Goal: Information Seeking & Learning: Check status

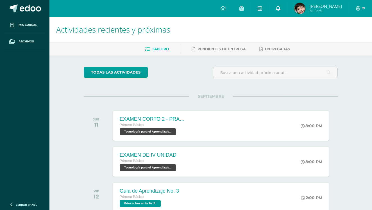
click at [287, 11] on link at bounding box center [278, 8] width 18 height 17
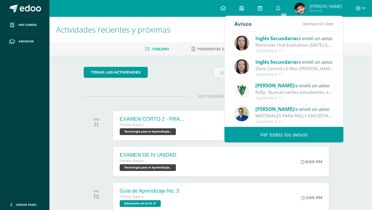
click at [283, 136] on link "Ver todos los avisos" at bounding box center [283, 134] width 119 height 15
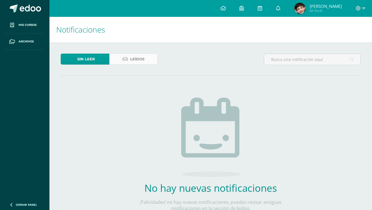
click at [147, 60] on link "Leídos" at bounding box center [133, 59] width 49 height 11
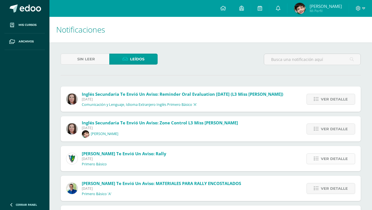
click at [328, 155] on span "Ver detalle" at bounding box center [334, 159] width 27 height 10
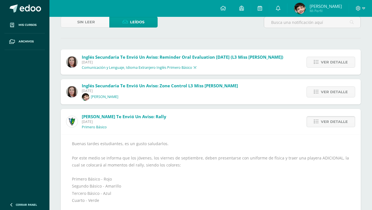
scroll to position [39, 0]
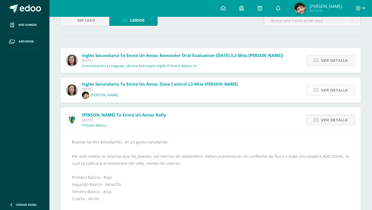
click at [326, 93] on span "Ver detalle" at bounding box center [334, 90] width 27 height 10
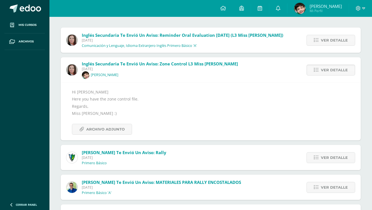
scroll to position [61, 0]
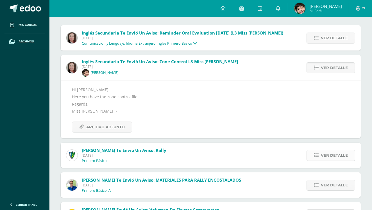
click at [327, 155] on span "Ver detalle" at bounding box center [334, 155] width 27 height 10
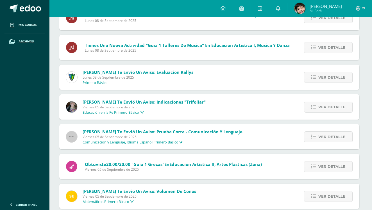
scroll to position [881, 1]
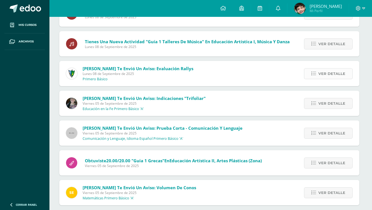
click at [313, 72] on icon at bounding box center [313, 73] width 5 height 5
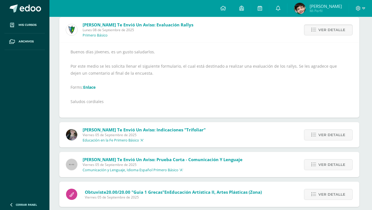
scroll to position [813, 1]
click at [318, 31] on link "Ver detalle" at bounding box center [328, 30] width 49 height 11
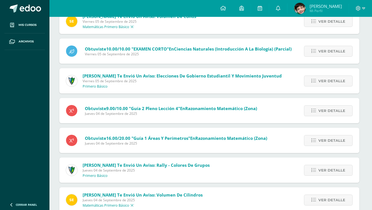
scroll to position [945, 1]
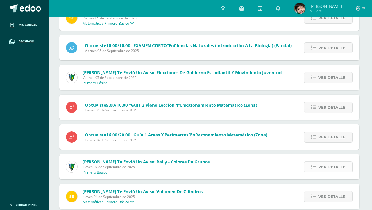
click at [328, 165] on span "Ver detalle" at bounding box center [331, 167] width 27 height 10
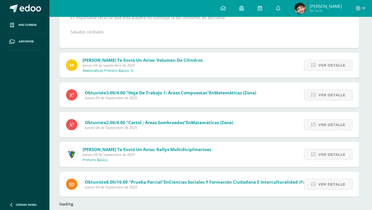
scroll to position [1193, 1]
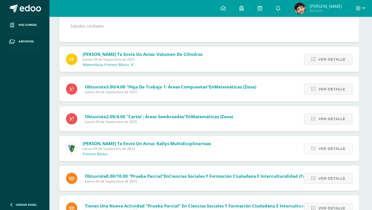
click at [335, 153] on link "Ver detalle" at bounding box center [328, 148] width 49 height 11
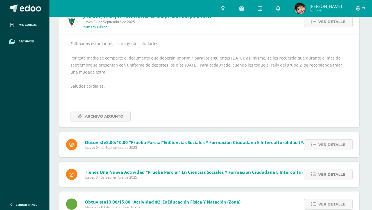
scroll to position [1229, 1]
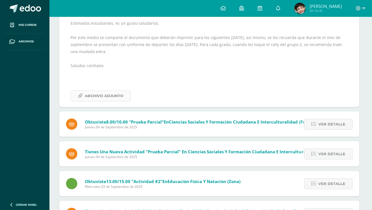
click at [114, 91] on span "Archivo Adjunto" at bounding box center [104, 96] width 38 height 10
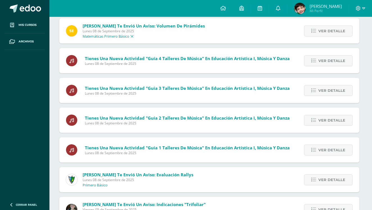
scroll to position [667, 1]
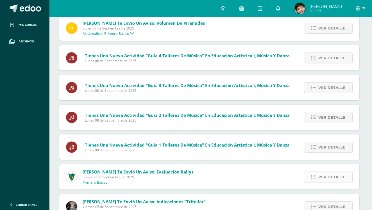
click at [309, 176] on link "Ver detalle" at bounding box center [328, 177] width 49 height 11
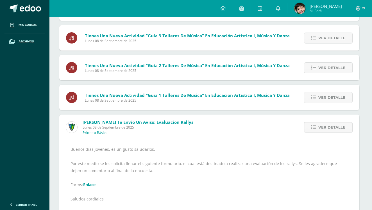
scroll to position [719, 1]
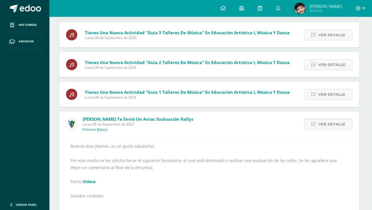
click at [91, 181] on link "Enlace" at bounding box center [89, 181] width 12 height 5
click at [310, 12] on span "Jorge Esteban Mi Perfil" at bounding box center [318, 8] width 50 height 11
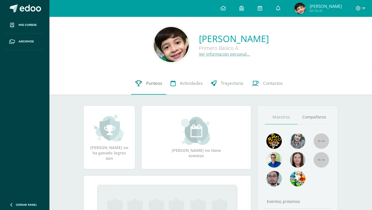
click at [155, 84] on span "Punteos" at bounding box center [154, 83] width 16 height 6
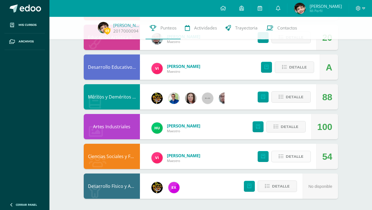
scroll to position [391, 0]
click at [296, 157] on span "Detalle" at bounding box center [295, 156] width 18 height 10
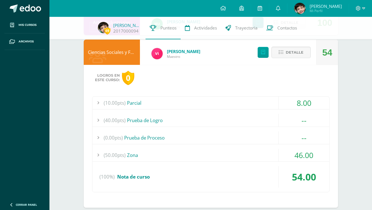
scroll to position [497, 0]
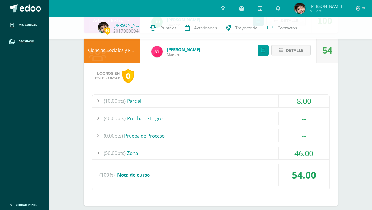
click at [135, 153] on div "(50.00pts) Zona" at bounding box center [210, 153] width 237 height 13
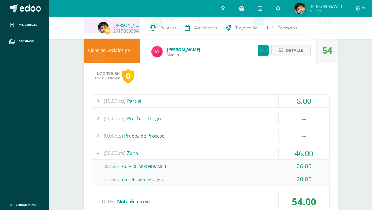
click at [145, 167] on div "(30.0pts) GUIA DE APRENDIZAJE 1" at bounding box center [210, 166] width 237 height 13
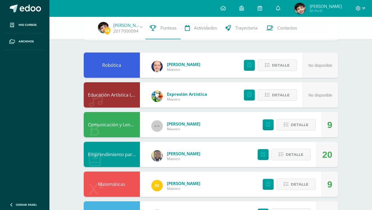
scroll to position [54, 0]
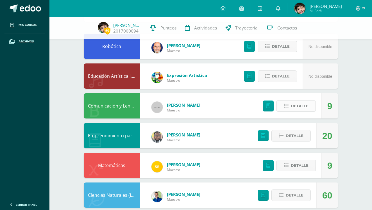
click at [285, 109] on button "Detalle" at bounding box center [295, 106] width 39 height 12
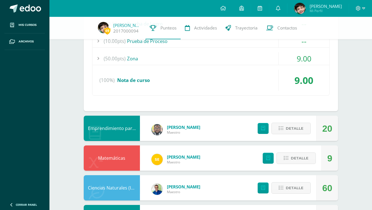
scroll to position [208, 0]
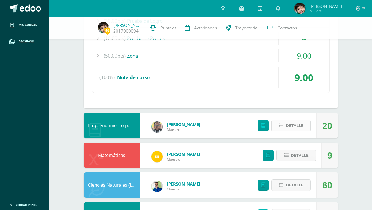
click at [298, 128] on span "Detalle" at bounding box center [295, 125] width 18 height 10
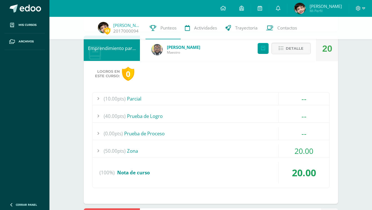
scroll to position [286, 0]
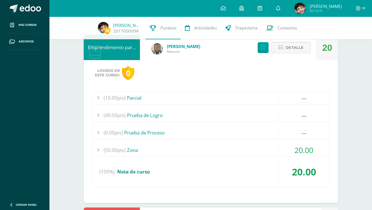
click at [136, 151] on div "(50.00pts) Zona" at bounding box center [210, 150] width 237 height 13
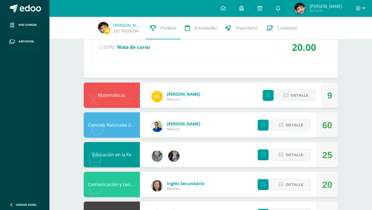
scroll to position [458, 0]
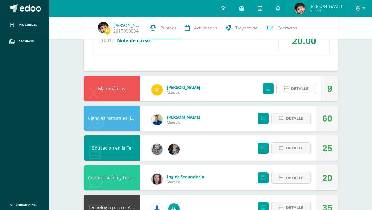
click at [301, 85] on span "Detalle" at bounding box center [300, 88] width 18 height 10
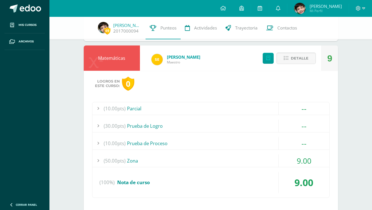
scroll to position [488, 0]
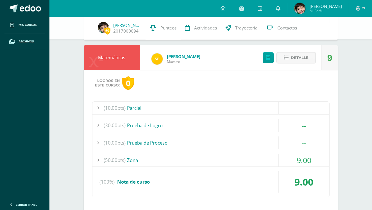
click at [137, 157] on div "(50.00pts) Zona" at bounding box center [210, 160] width 237 height 13
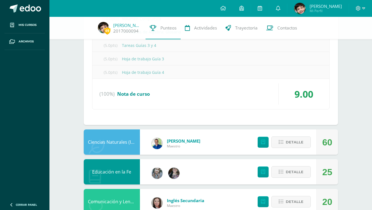
scroll to position [673, 0]
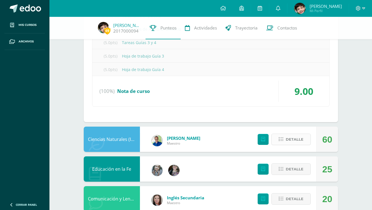
click at [294, 139] on span "Detalle" at bounding box center [295, 139] width 18 height 10
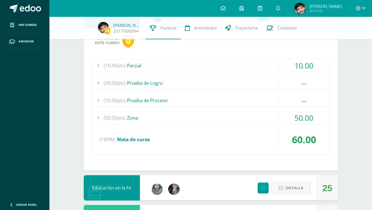
scroll to position [807, 0]
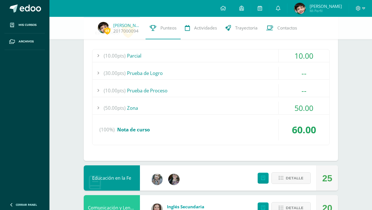
click at [135, 107] on div "(50.00pts) Zona" at bounding box center [210, 108] width 237 height 13
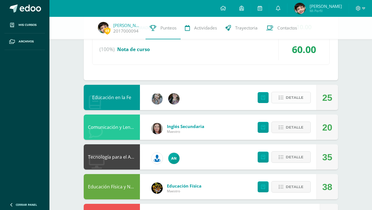
click at [299, 96] on span "Detalle" at bounding box center [295, 97] width 18 height 10
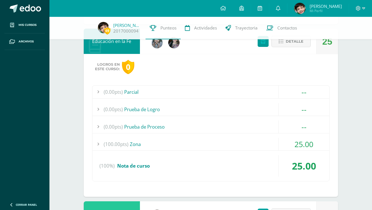
scroll to position [880, 0]
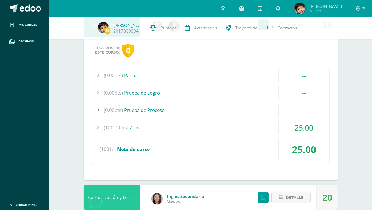
click at [141, 126] on div "(100.00pts) Zona" at bounding box center [210, 127] width 237 height 13
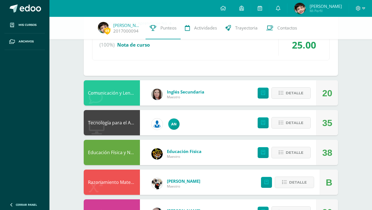
scroll to position [984, 0]
click at [295, 92] on span "Detalle" at bounding box center [295, 93] width 18 height 10
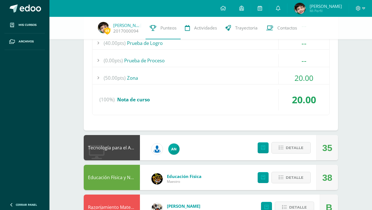
scroll to position [1102, 0]
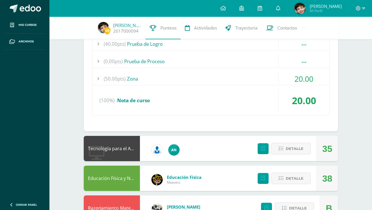
click at [132, 78] on div "(50.00pts) Zona" at bounding box center [210, 78] width 237 height 13
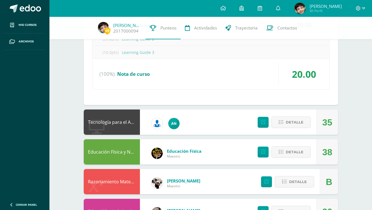
scroll to position [1121, 0]
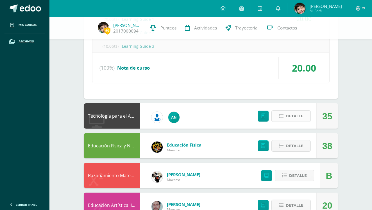
click at [292, 115] on span "Detalle" at bounding box center [295, 116] width 18 height 10
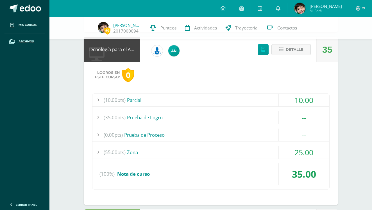
scroll to position [1216, 0]
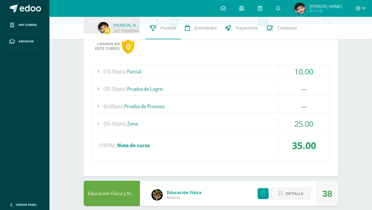
click at [141, 123] on div "(55.00pts) Zona" at bounding box center [210, 123] width 237 height 13
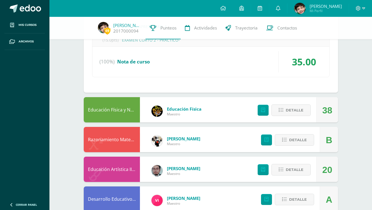
scroll to position [1329, 0]
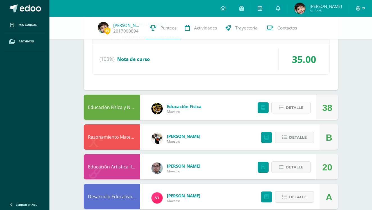
click at [290, 109] on span "Detalle" at bounding box center [295, 108] width 18 height 10
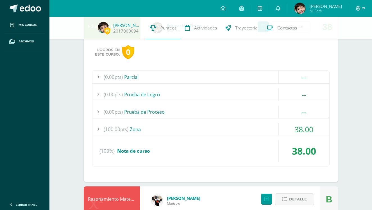
scroll to position [1416, 0]
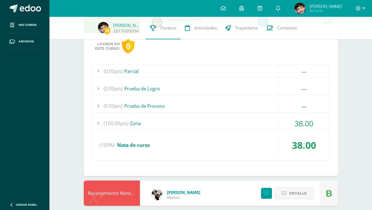
click at [137, 124] on div "(100.00pts) Zona" at bounding box center [210, 123] width 237 height 13
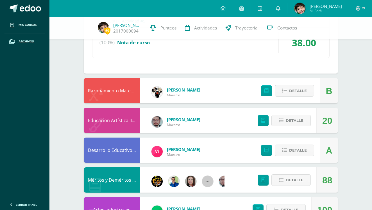
scroll to position [1521, 0]
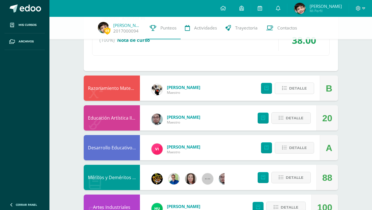
click at [299, 91] on span "Detalle" at bounding box center [298, 88] width 18 height 10
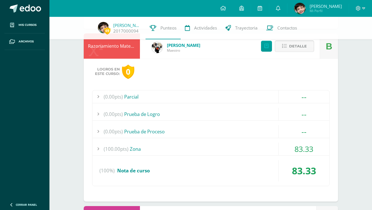
scroll to position [1573, 0]
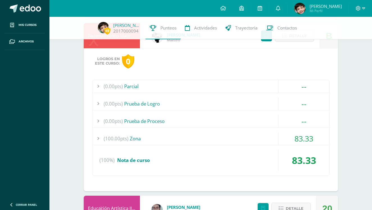
click at [137, 141] on div "(100.00pts) Zona" at bounding box center [210, 138] width 237 height 13
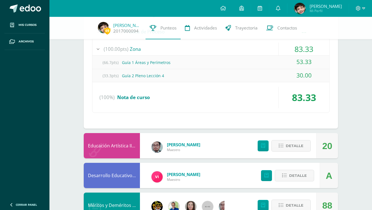
scroll to position [1600, 0]
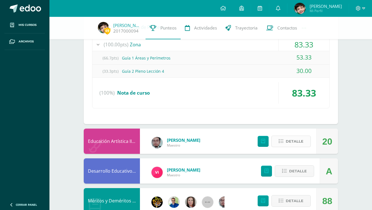
click at [299, 140] on span "Detalle" at bounding box center [295, 141] width 18 height 10
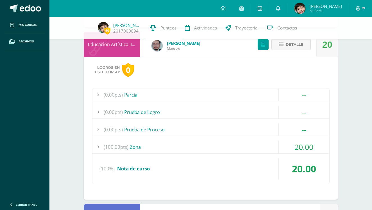
scroll to position [1698, 0]
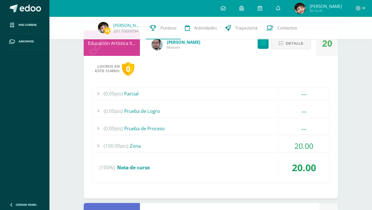
click at [136, 147] on div "(100.00pts) Zona" at bounding box center [210, 146] width 237 height 13
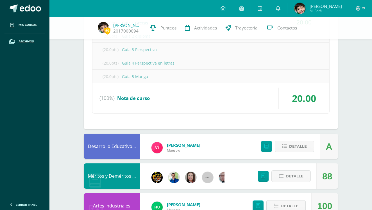
scroll to position [1809, 0]
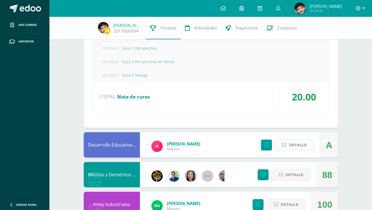
click at [288, 145] on button "Detalle" at bounding box center [294, 145] width 39 height 12
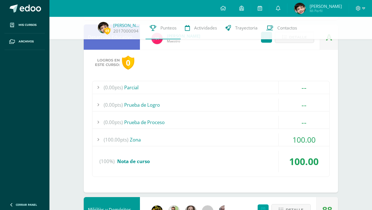
scroll to position [1925, 0]
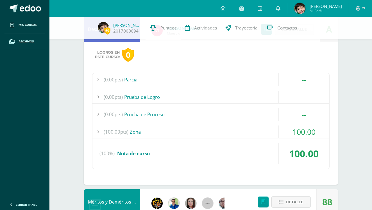
click at [135, 131] on div "(100.00pts) Zona" at bounding box center [210, 132] width 237 height 13
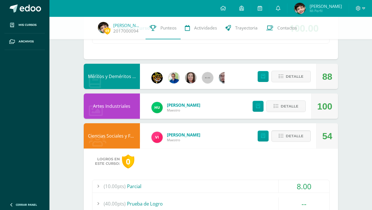
scroll to position [1998, 0]
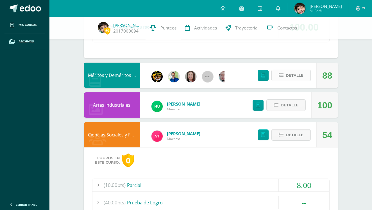
click at [295, 76] on span "Detalle" at bounding box center [295, 75] width 18 height 10
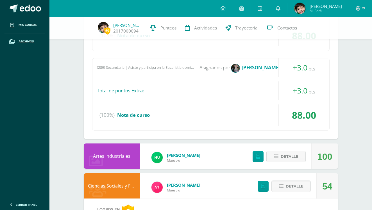
scroll to position [2167, 0]
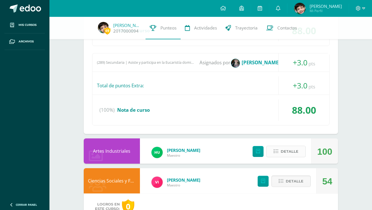
click at [292, 153] on span "Detalle" at bounding box center [290, 151] width 18 height 10
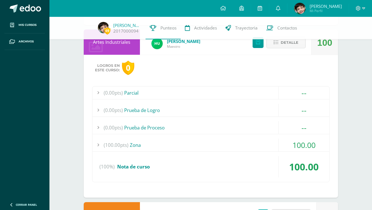
scroll to position [2287, 0]
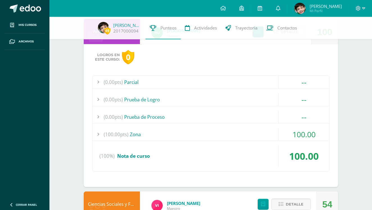
click at [136, 133] on div "(100.00pts) Zona" at bounding box center [210, 134] width 237 height 13
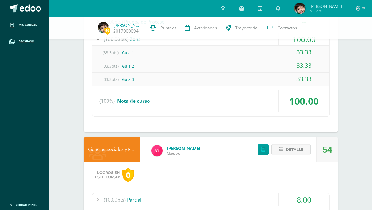
scroll to position [2380, 0]
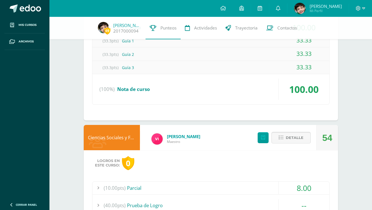
click at [285, 140] on button "Detalle" at bounding box center [290, 138] width 39 height 12
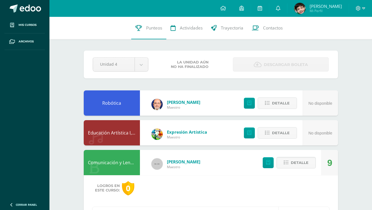
scroll to position [0, 0]
click at [275, 102] on span "Detalle" at bounding box center [281, 103] width 18 height 10
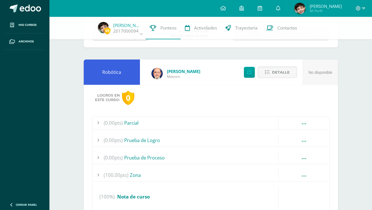
scroll to position [29, 0]
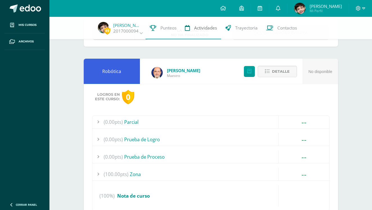
click at [205, 27] on span "Actividades" at bounding box center [205, 28] width 23 height 6
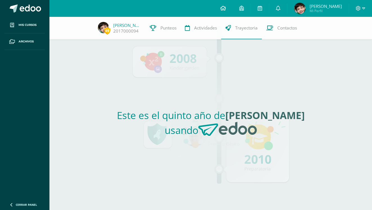
click at [226, 7] on icon at bounding box center [223, 8] width 6 height 5
